Goal: Navigation & Orientation: Find specific page/section

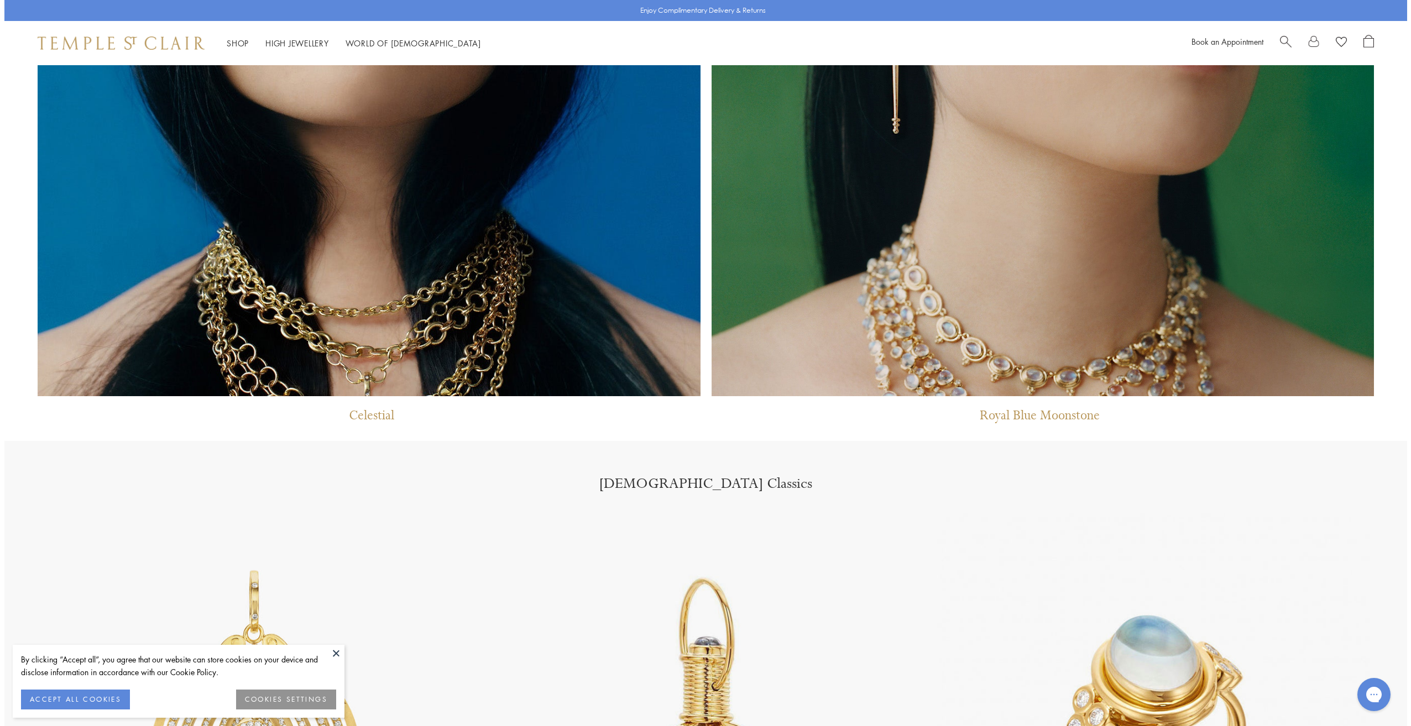
scroll to position [1218, 0]
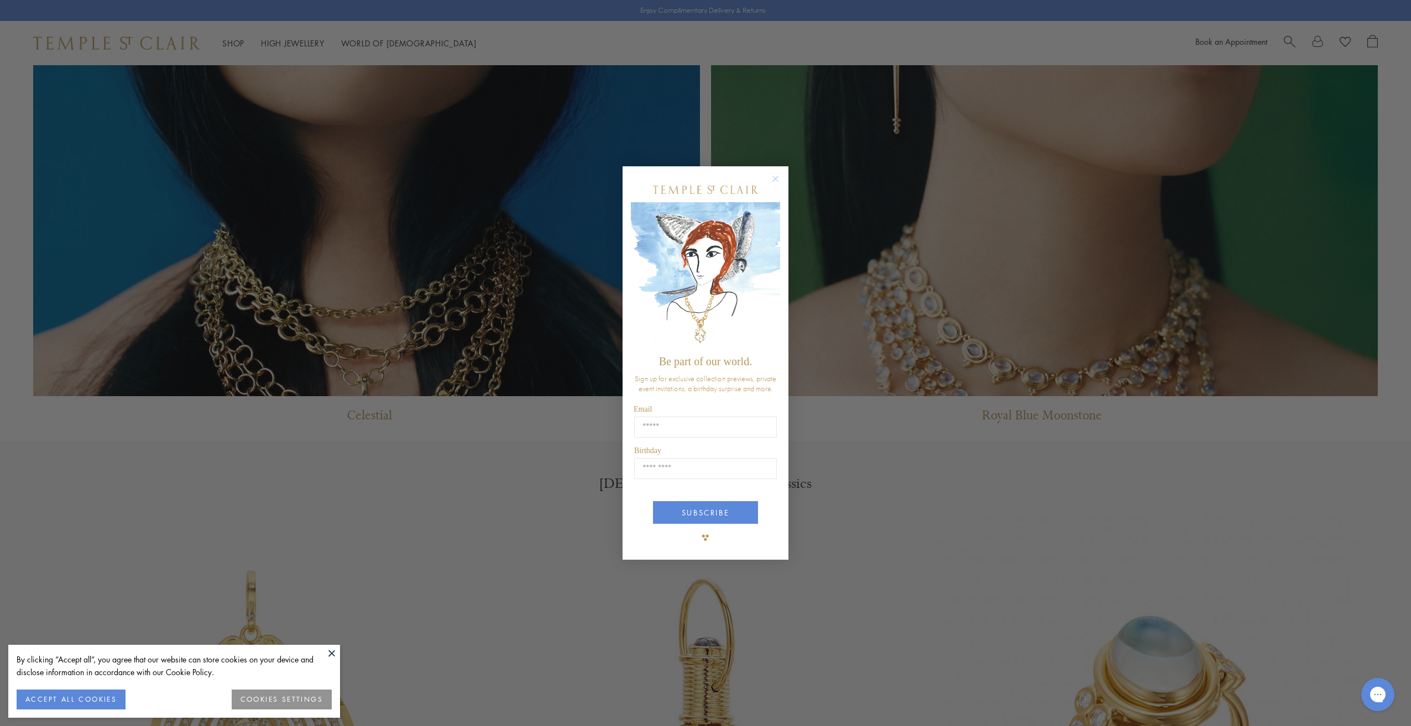
click at [775, 178] on icon "Close dialog" at bounding box center [776, 179] width 6 height 6
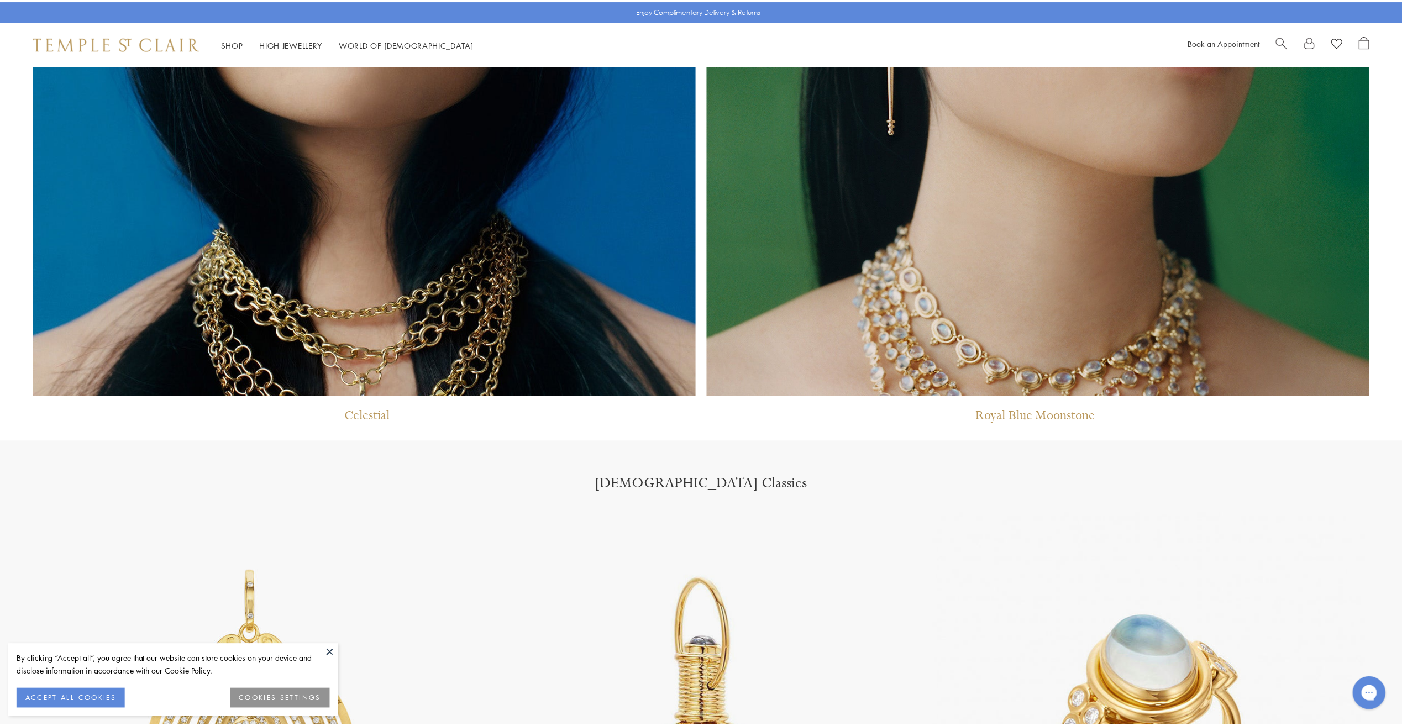
scroll to position [1216, 0]
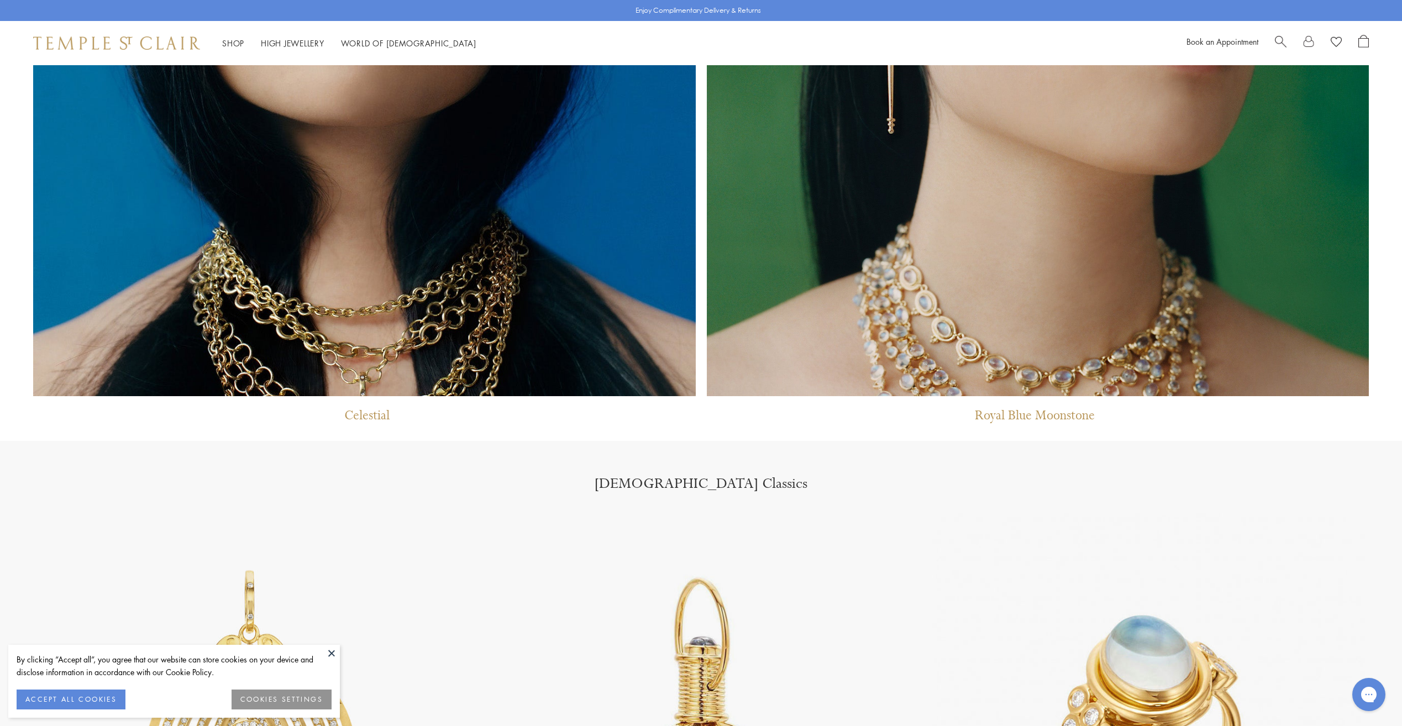
click at [331, 655] on button at bounding box center [331, 653] width 17 height 17
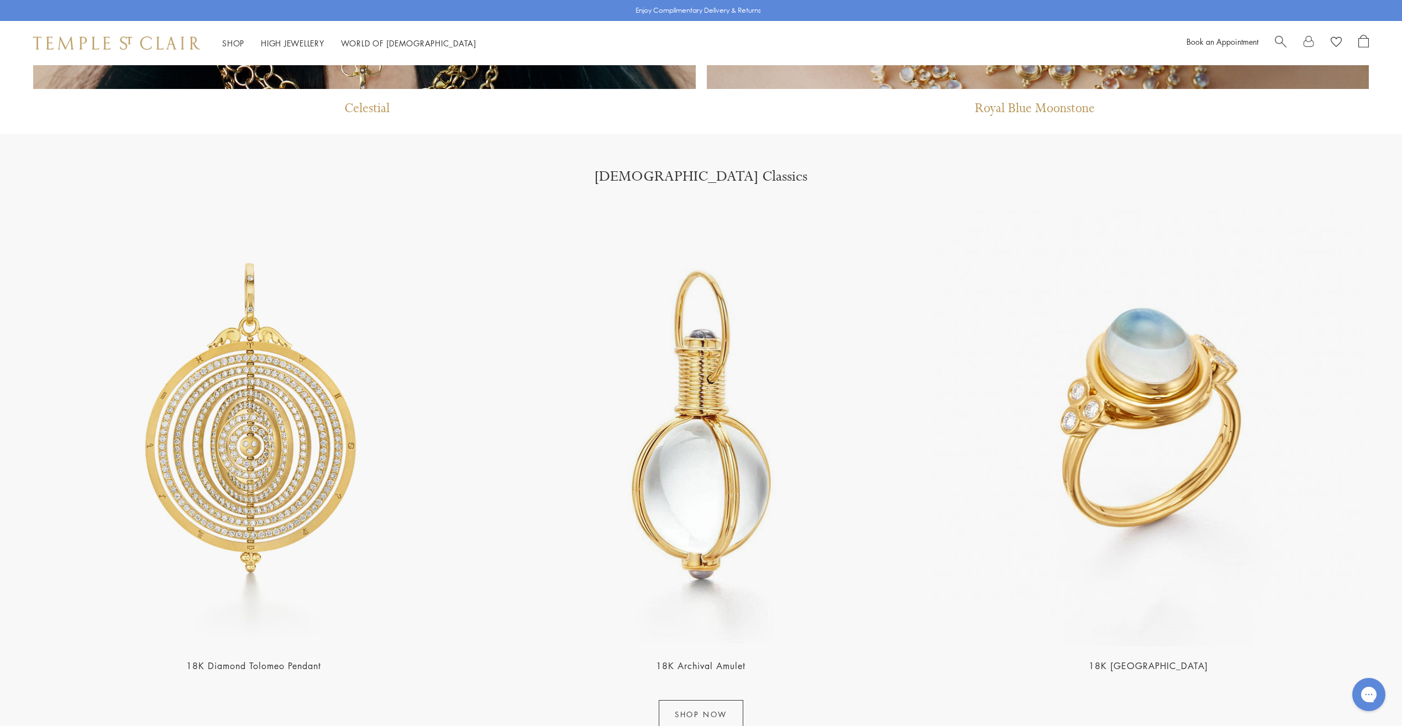
scroll to position [1668, 0]
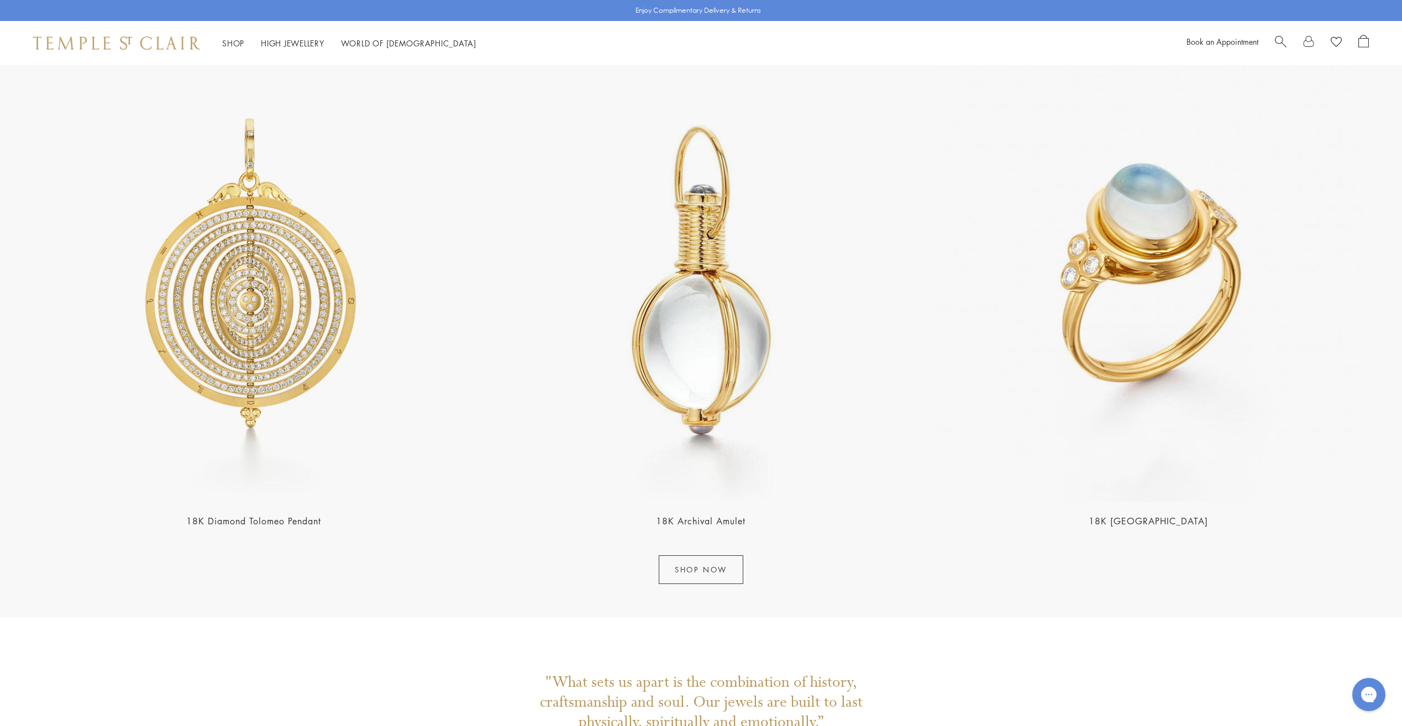
click at [720, 571] on link "SHOP NOW" at bounding box center [701, 570] width 85 height 29
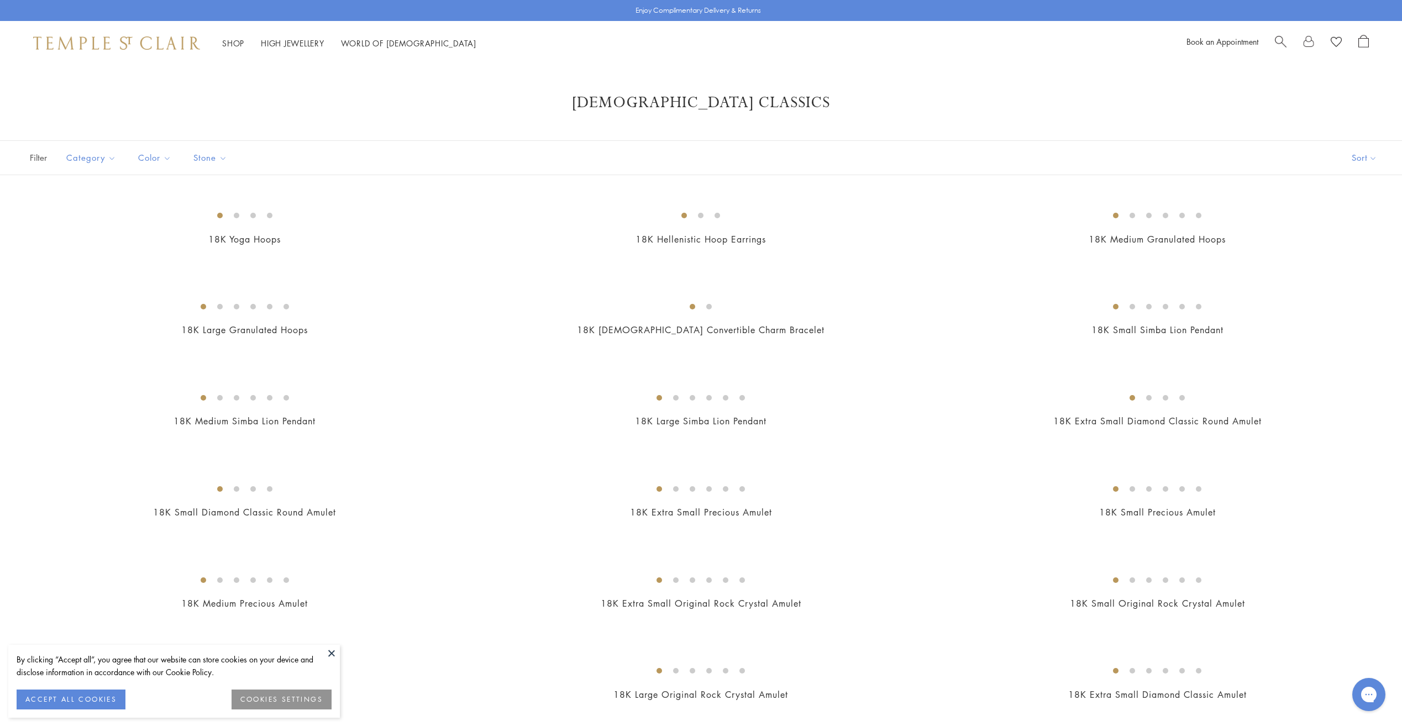
click at [103, 698] on button "ACCEPT ALL COOKIES" at bounding box center [71, 700] width 109 height 20
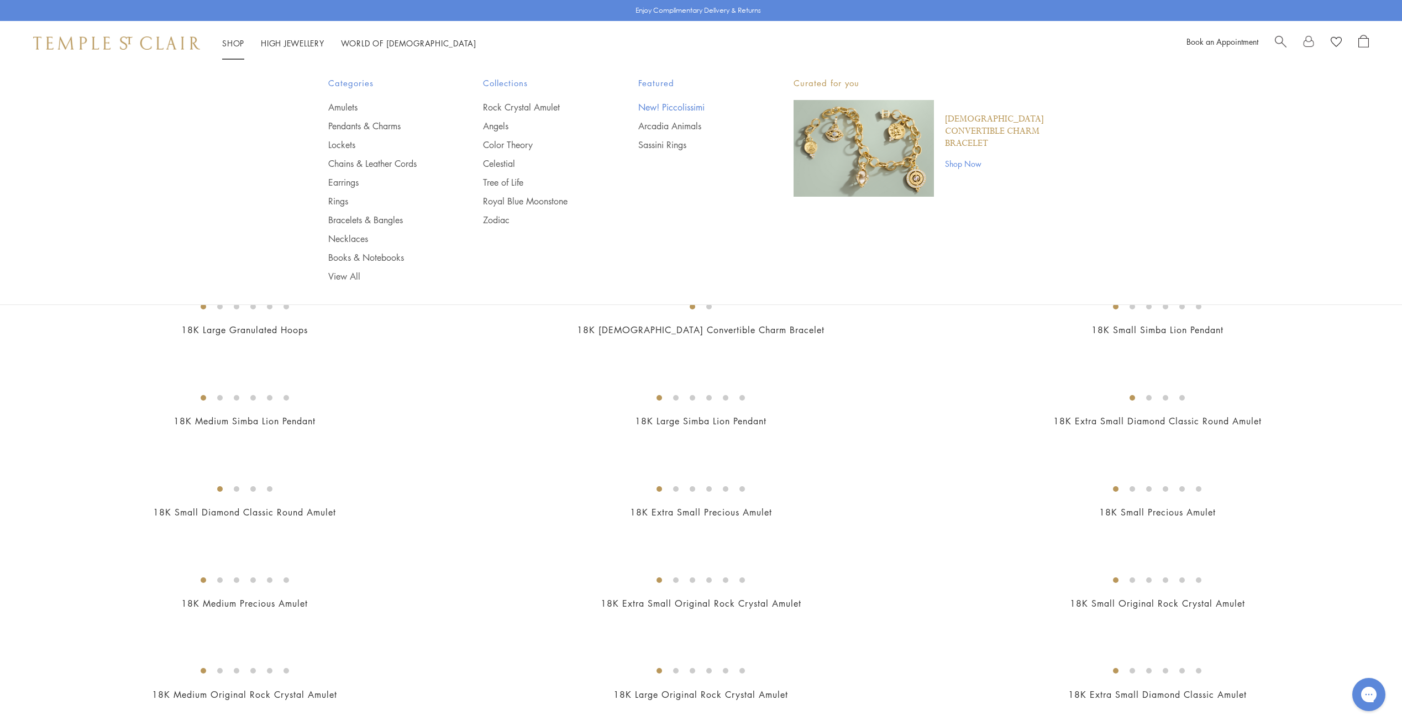
click at [694, 108] on link "New! Piccolissimi" at bounding box center [694, 107] width 111 height 12
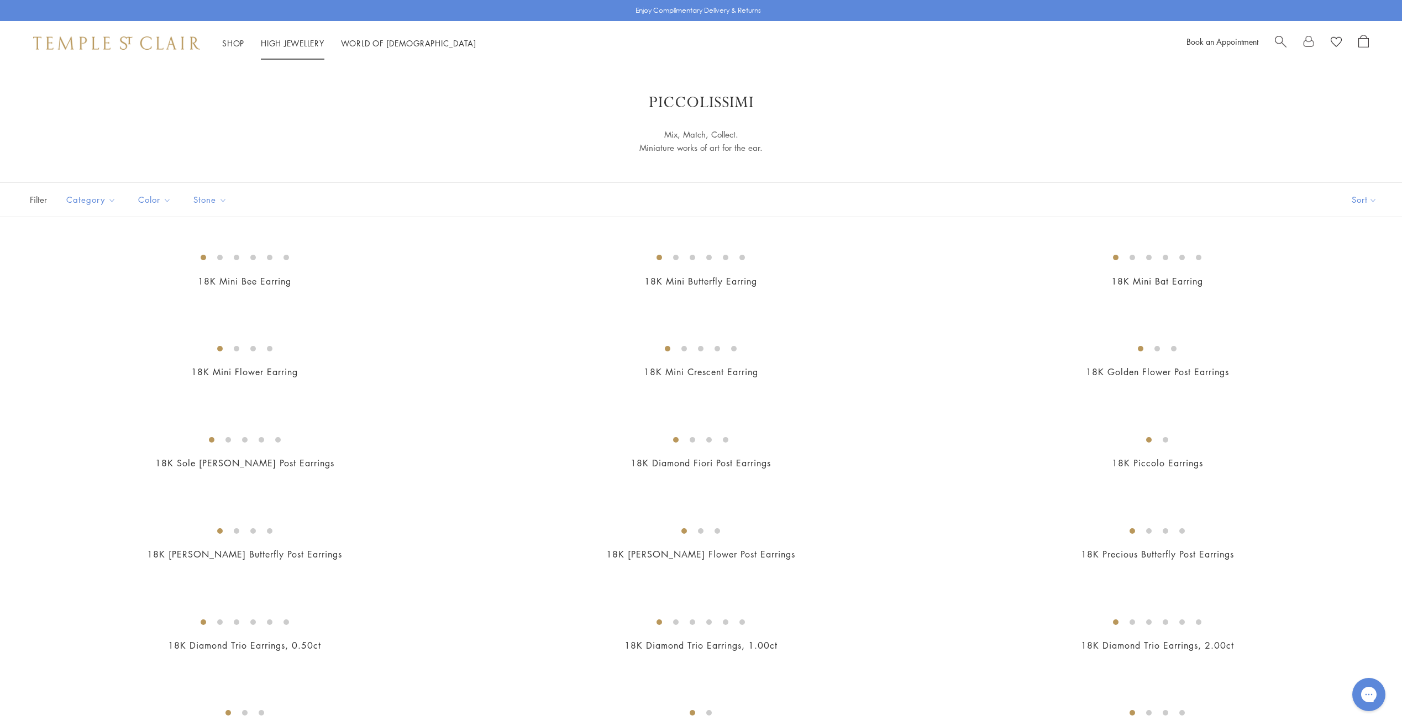
click at [298, 39] on link "High Jewellery High Jewellery" at bounding box center [293, 43] width 64 height 11
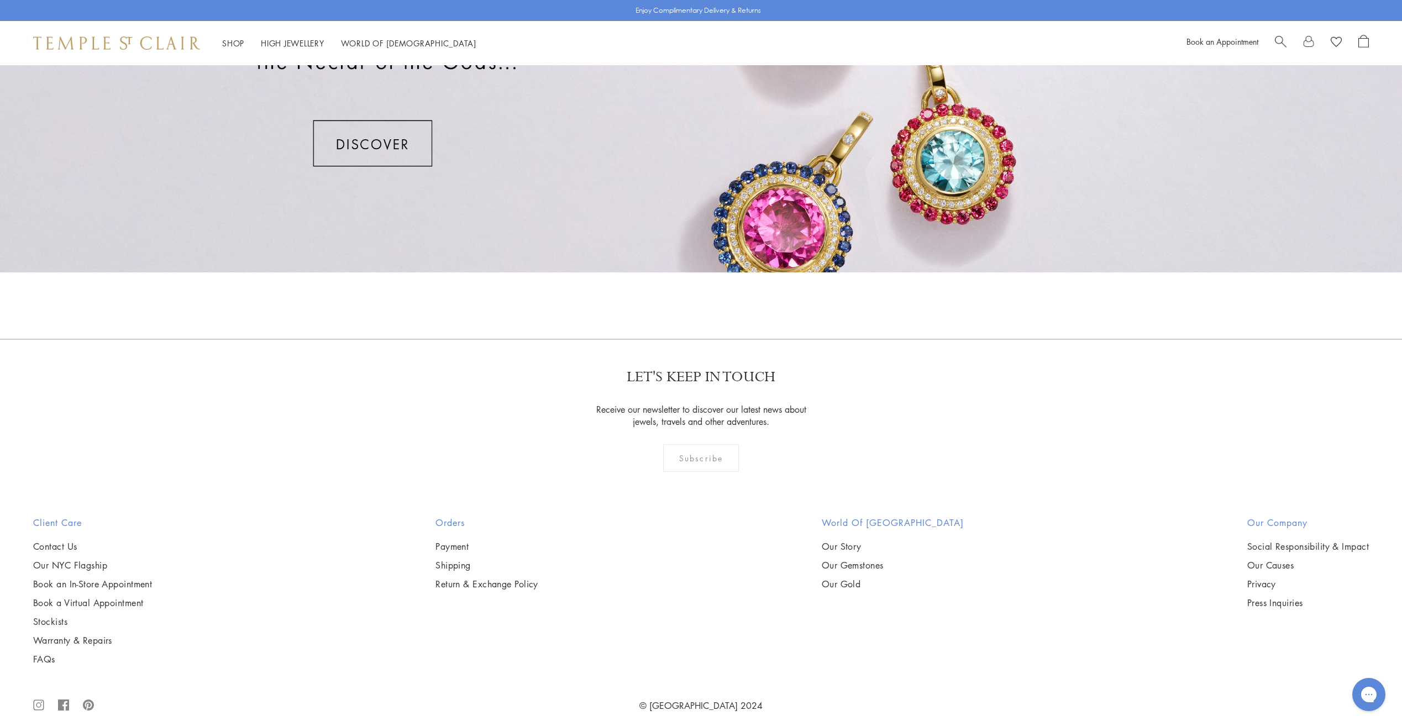
scroll to position [989, 0]
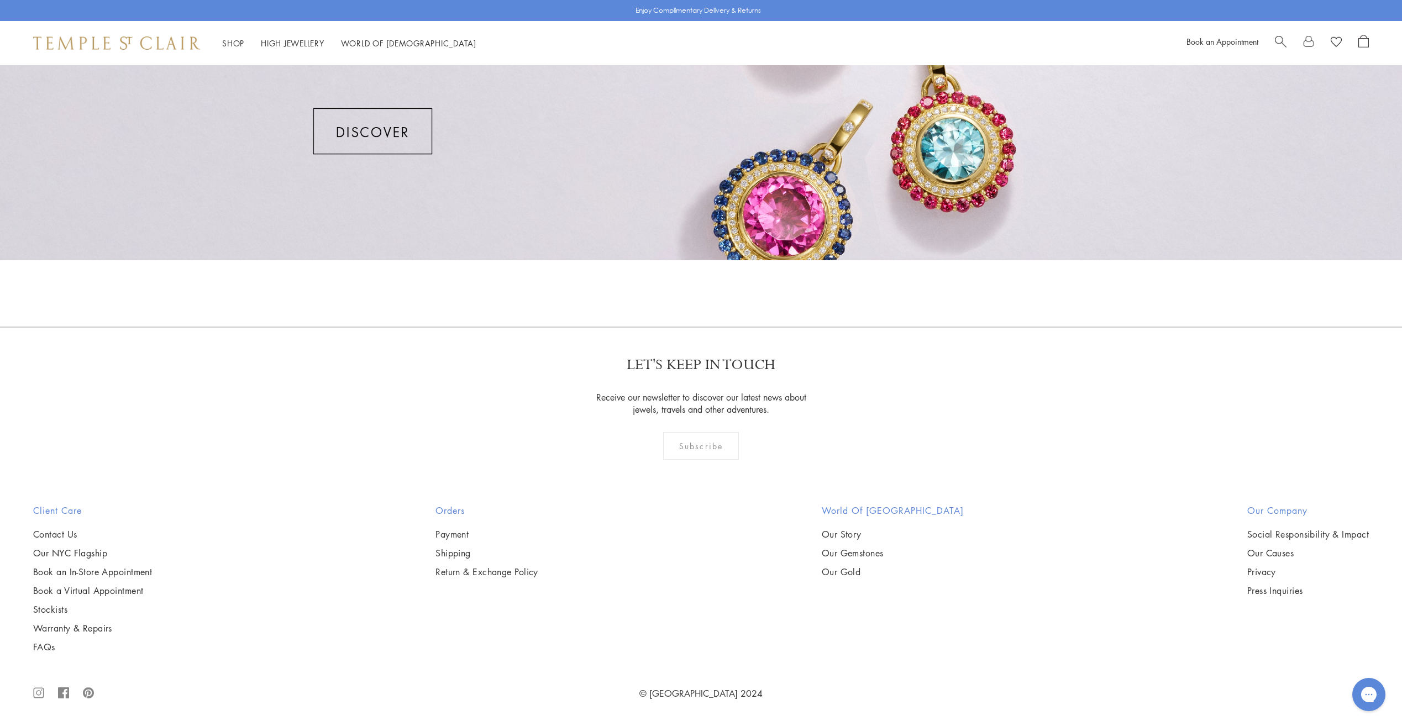
click at [371, 129] on div at bounding box center [701, 66] width 1402 height 387
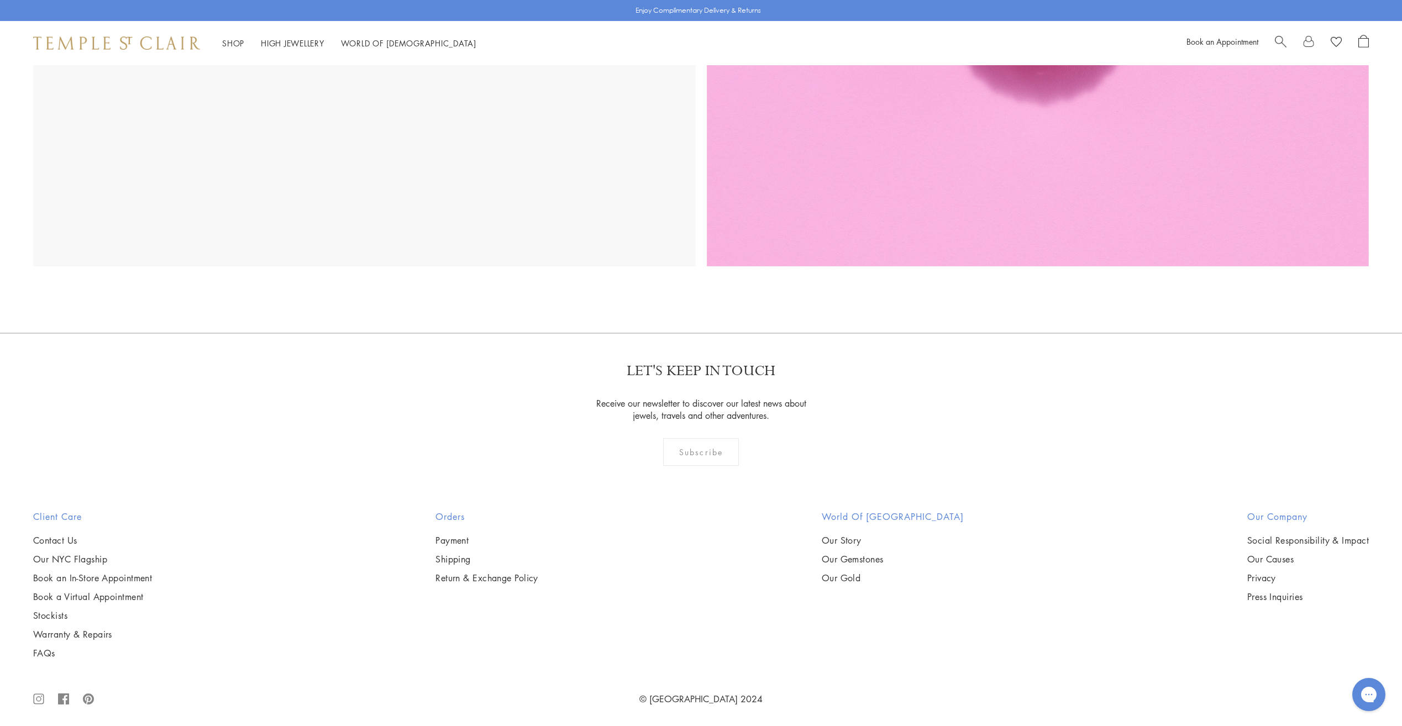
scroll to position [3561, 0]
